Goal: Task Accomplishment & Management: Manage account settings

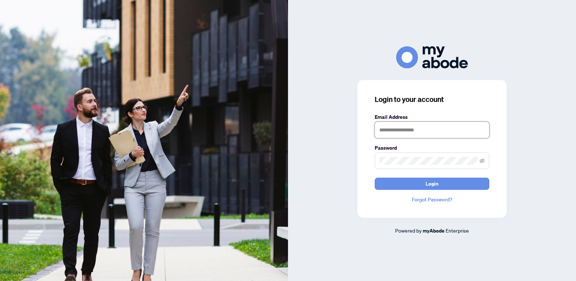
type input "**********"
click at [432, 183] on button "Login" at bounding box center [432, 183] width 115 height 12
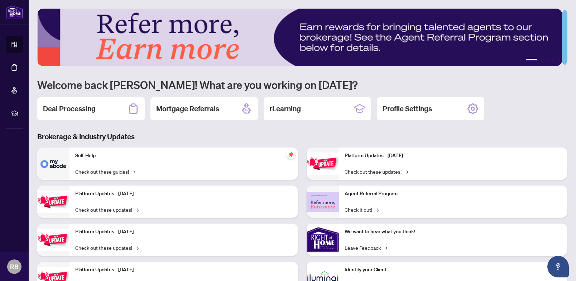
drag, startPoint x: 70, startPoint y: 109, endPoint x: 66, endPoint y: 101, distance: 9.1
click at [70, 109] on h2 "Deal Processing" at bounding box center [69, 109] width 53 height 10
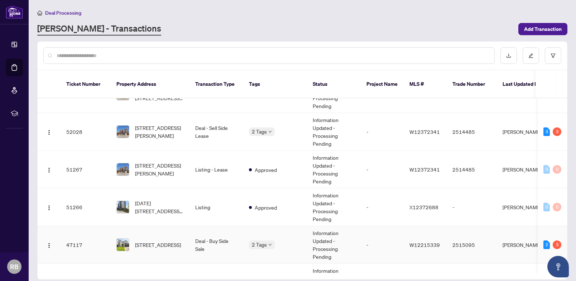
scroll to position [121, 0]
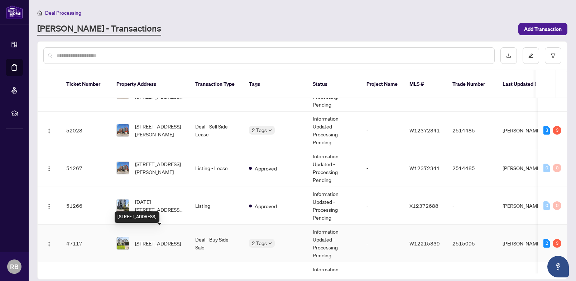
click at [156, 239] on span "29 Bromley Cres, Toronto, Ontario M9A 3X1, Canada" at bounding box center [158, 243] width 46 height 8
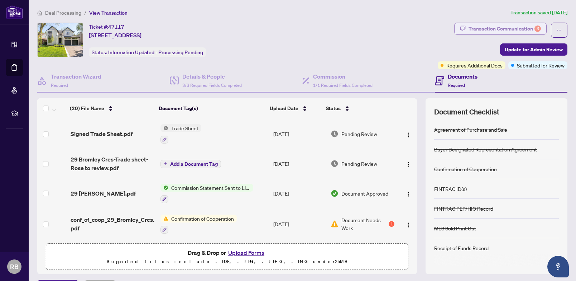
click at [513, 28] on div "Transaction Communication 3" at bounding box center [505, 28] width 72 height 11
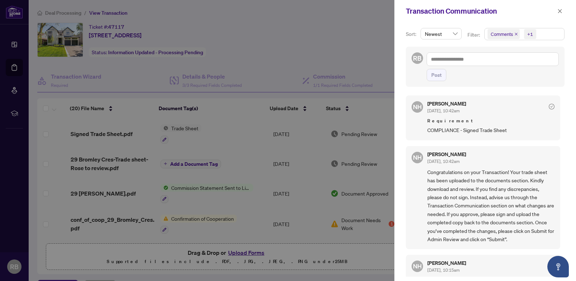
click at [355, 24] on div at bounding box center [288, 140] width 576 height 281
click at [559, 13] on icon "close" at bounding box center [560, 11] width 4 height 4
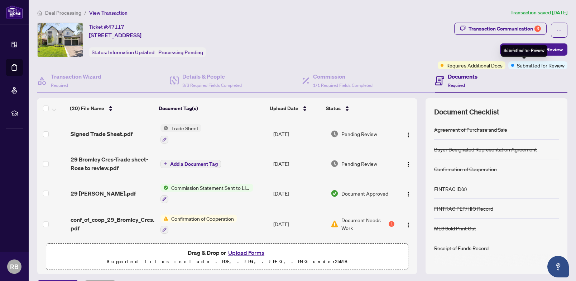
click at [520, 66] on span "Submitted for Review" at bounding box center [541, 65] width 48 height 8
click at [517, 65] on span "Submitted for Review" at bounding box center [541, 65] width 48 height 8
click at [517, 50] on span "Update for Admin Review" at bounding box center [534, 49] width 58 height 11
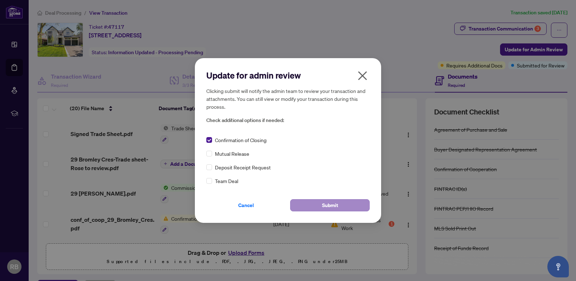
click at [331, 204] on span "Submit" at bounding box center [330, 204] width 16 height 11
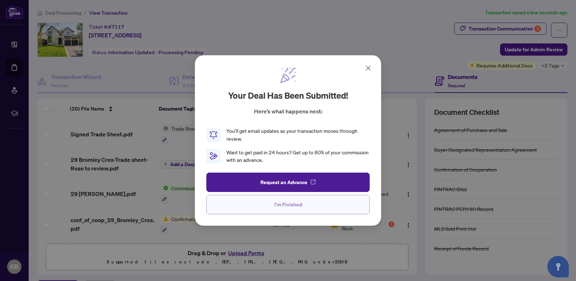
click at [282, 206] on span "I'm Finished" at bounding box center [288, 204] width 28 height 11
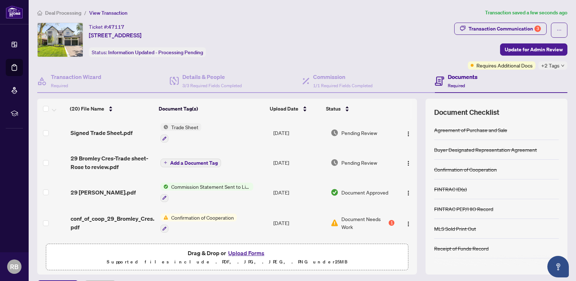
scroll to position [3, 0]
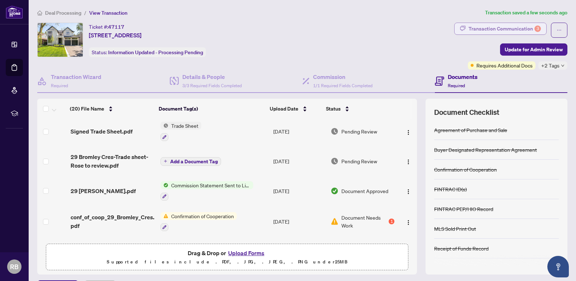
click at [506, 27] on div "Transaction Communication 3" at bounding box center [505, 28] width 72 height 11
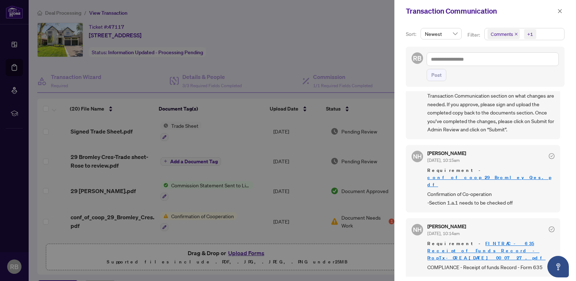
scroll to position [0, 0]
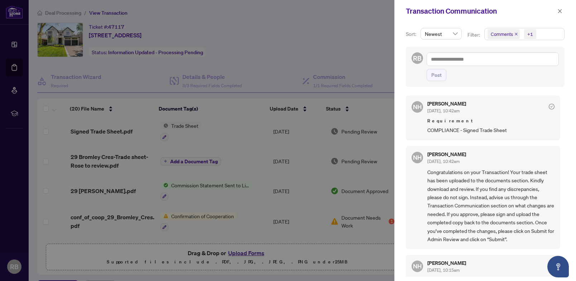
click at [456, 35] on span "Newest" at bounding box center [441, 33] width 33 height 11
click at [455, 33] on span "Newest" at bounding box center [441, 33] width 33 height 11
click at [517, 33] on icon "close" at bounding box center [516, 34] width 3 height 3
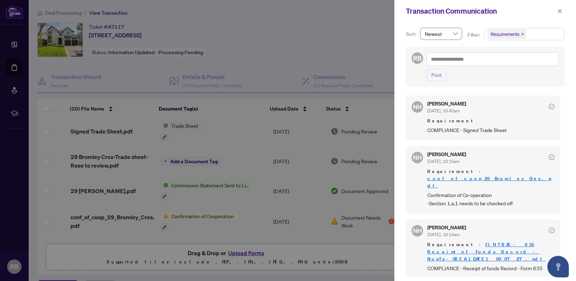
click at [522, 35] on icon "close" at bounding box center [523, 34] width 4 height 4
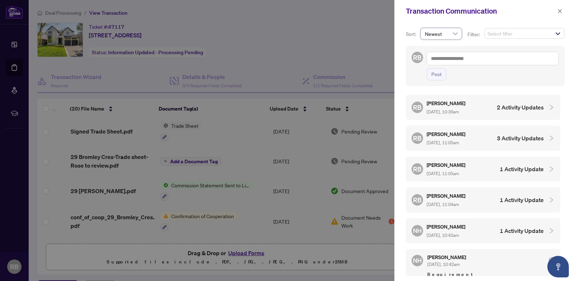
click at [458, 102] on h5 "Rose Barroso" at bounding box center [447, 103] width 40 height 8
